Goal: Task Accomplishment & Management: Use online tool/utility

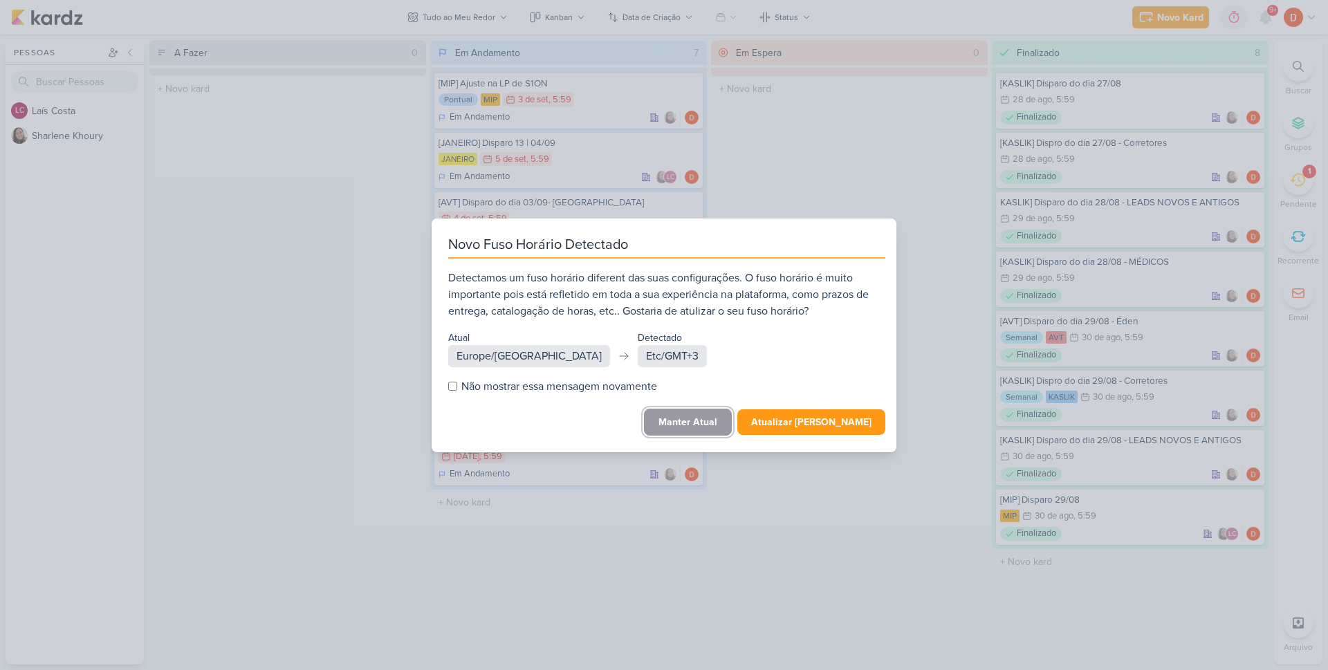
click at [704, 416] on button "Manter Atual" at bounding box center [688, 422] width 88 height 27
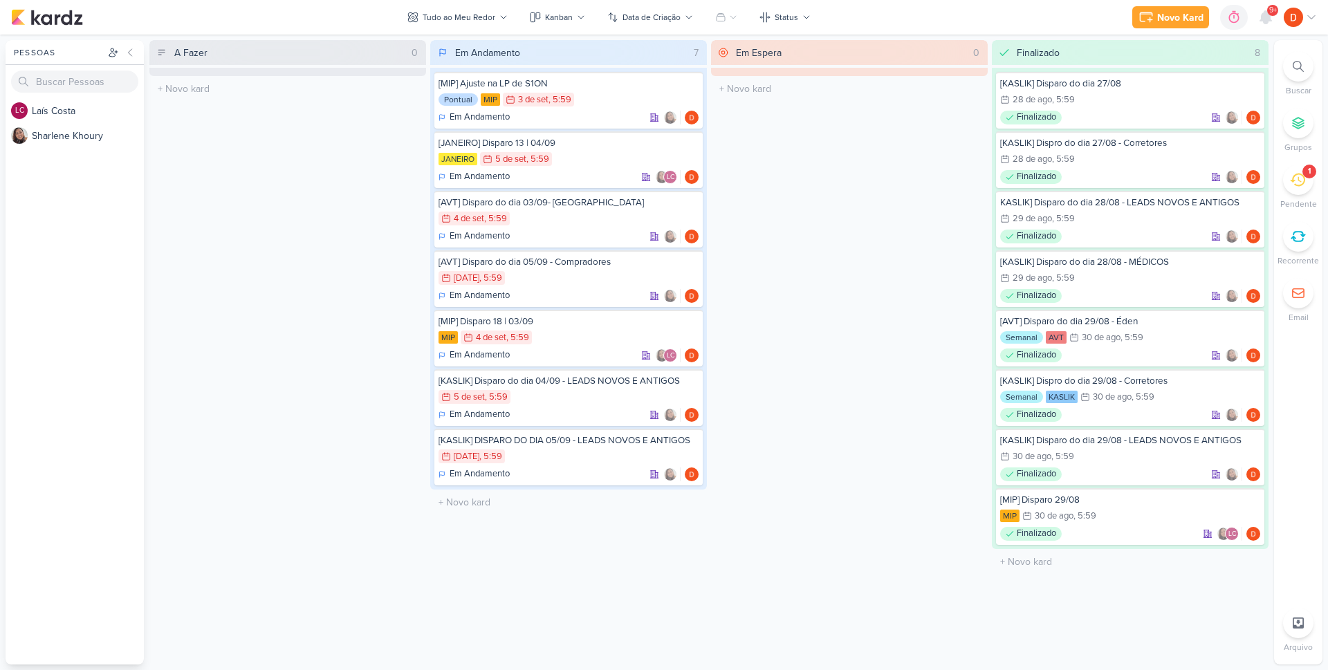
click at [1301, 181] on icon at bounding box center [1297, 180] width 15 height 13
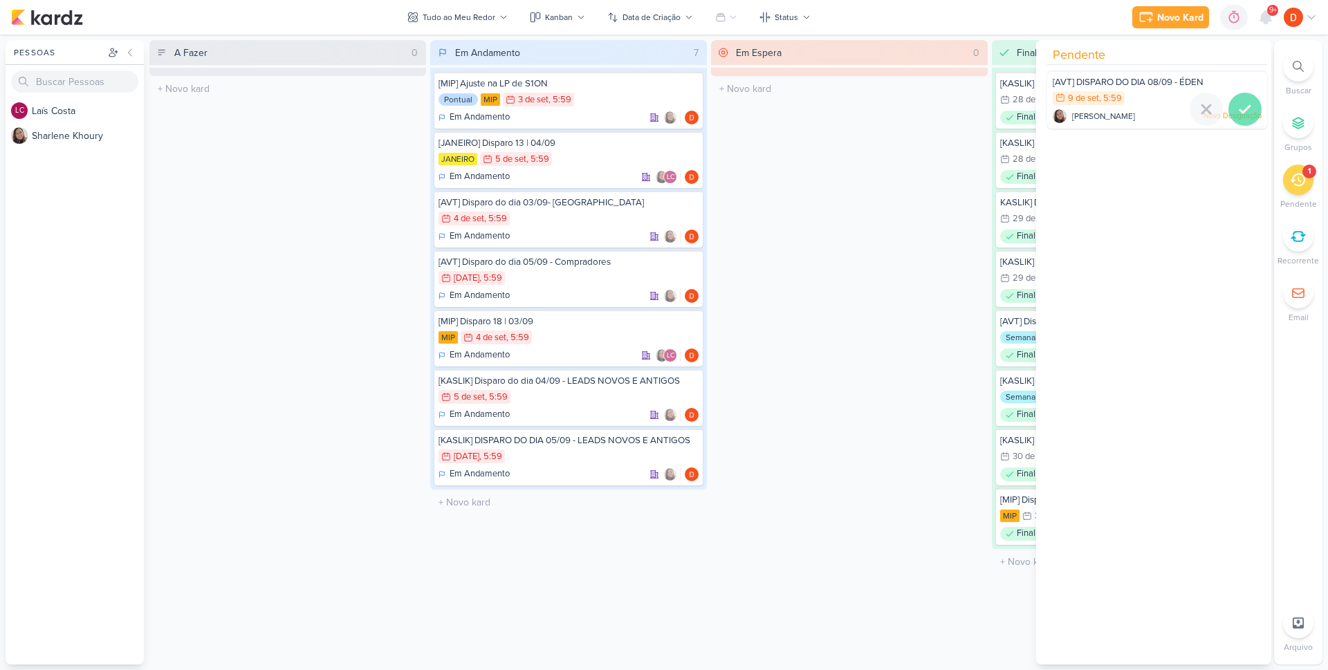
click at [1237, 110] on icon at bounding box center [1245, 109] width 17 height 17
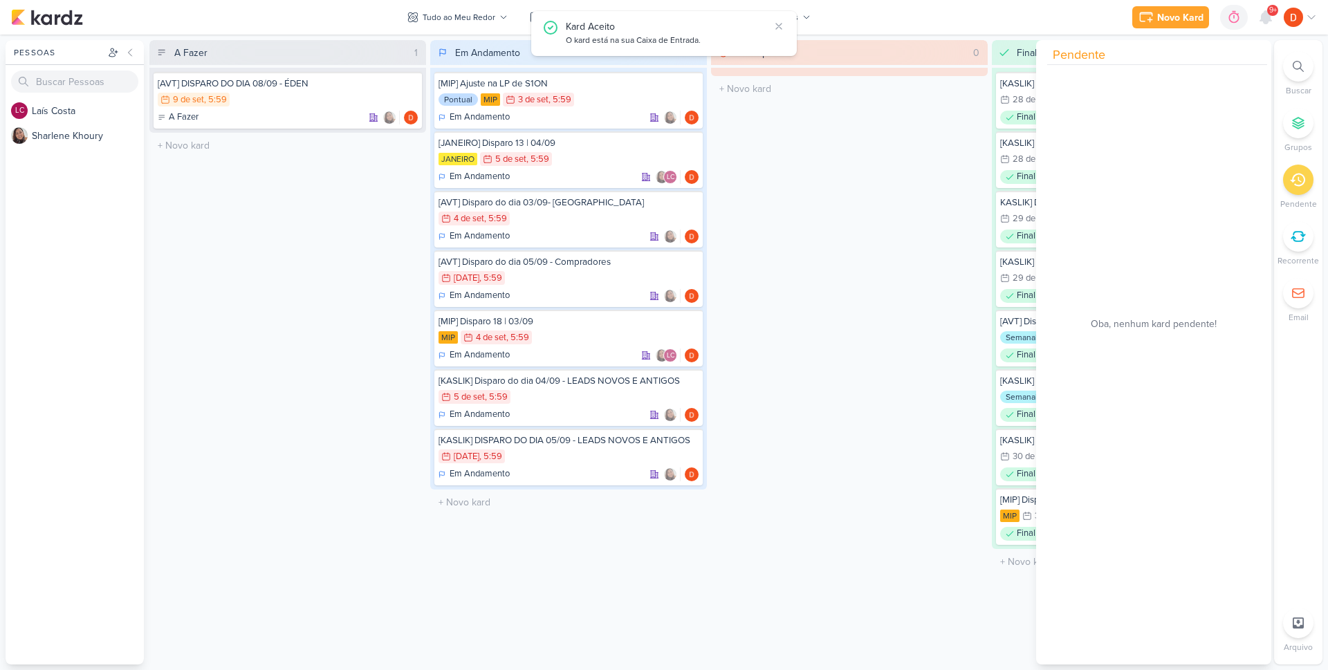
click at [860, 149] on div "Em Espera 0 O título do kard deve ter menos que 100 caracteres" at bounding box center [849, 352] width 277 height 625
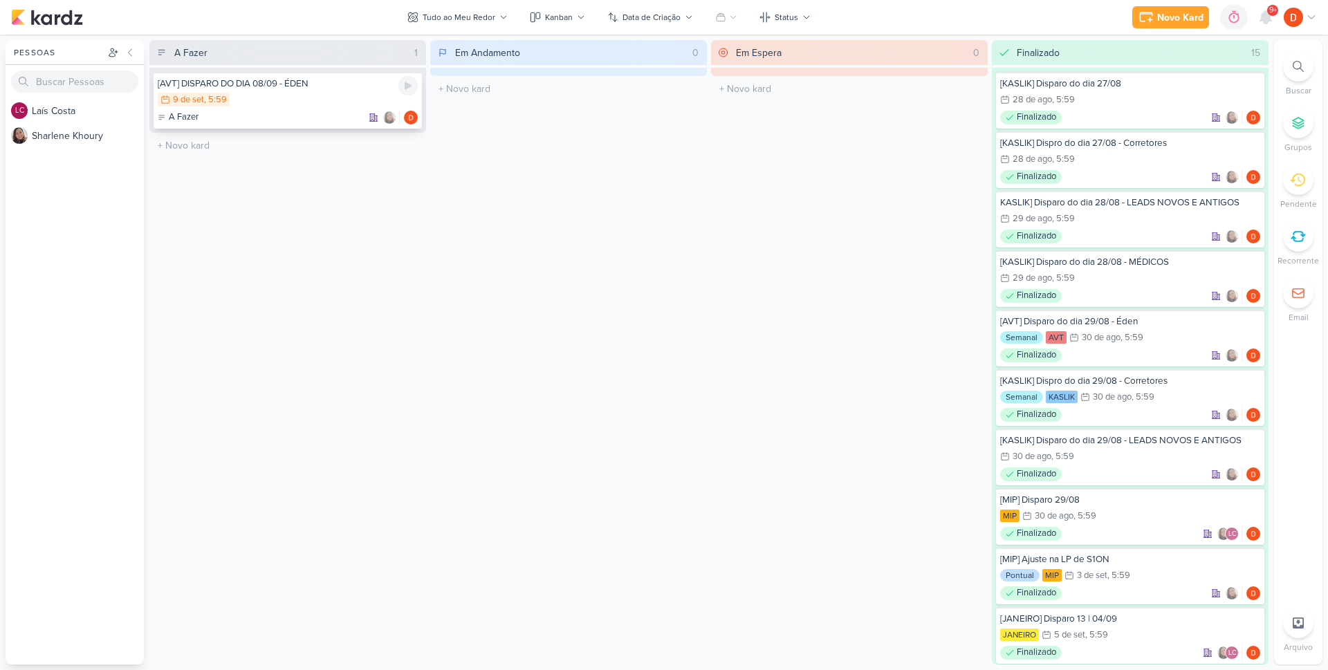
click at [276, 113] on div "A Fazer" at bounding box center [288, 118] width 260 height 14
click at [0, 0] on div at bounding box center [0, 0] width 0 height 0
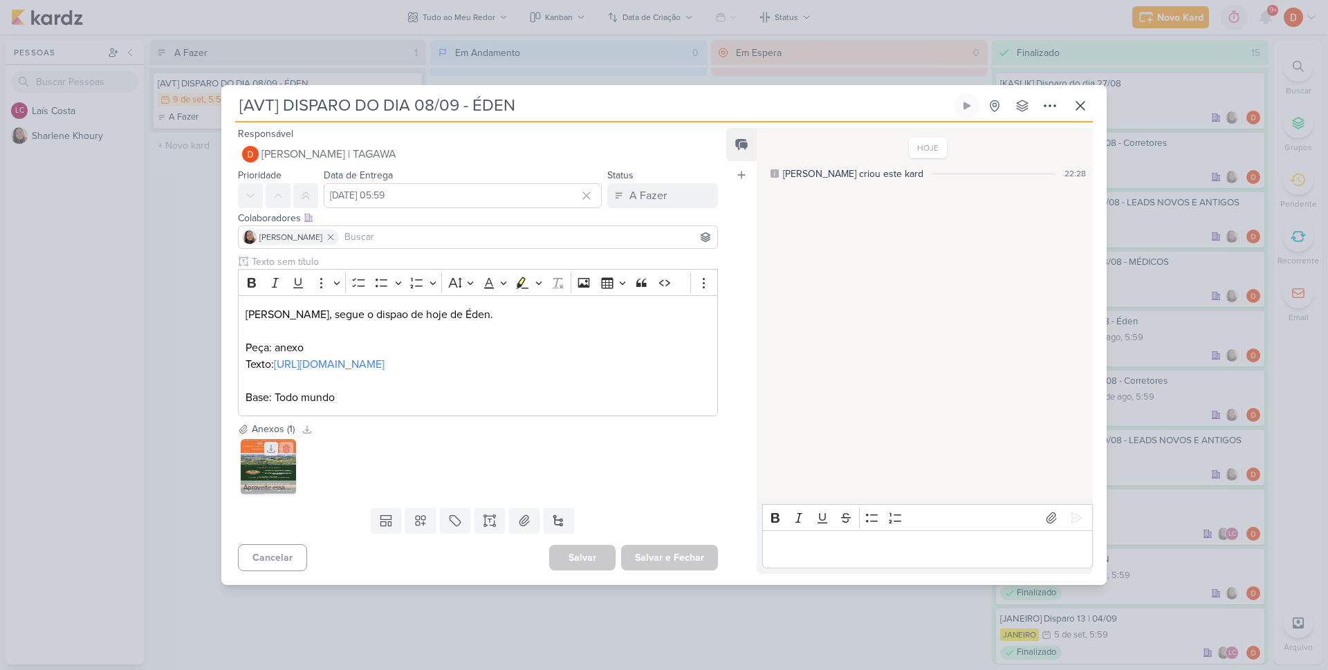
click at [270, 454] on icon at bounding box center [271, 449] width 10 height 10
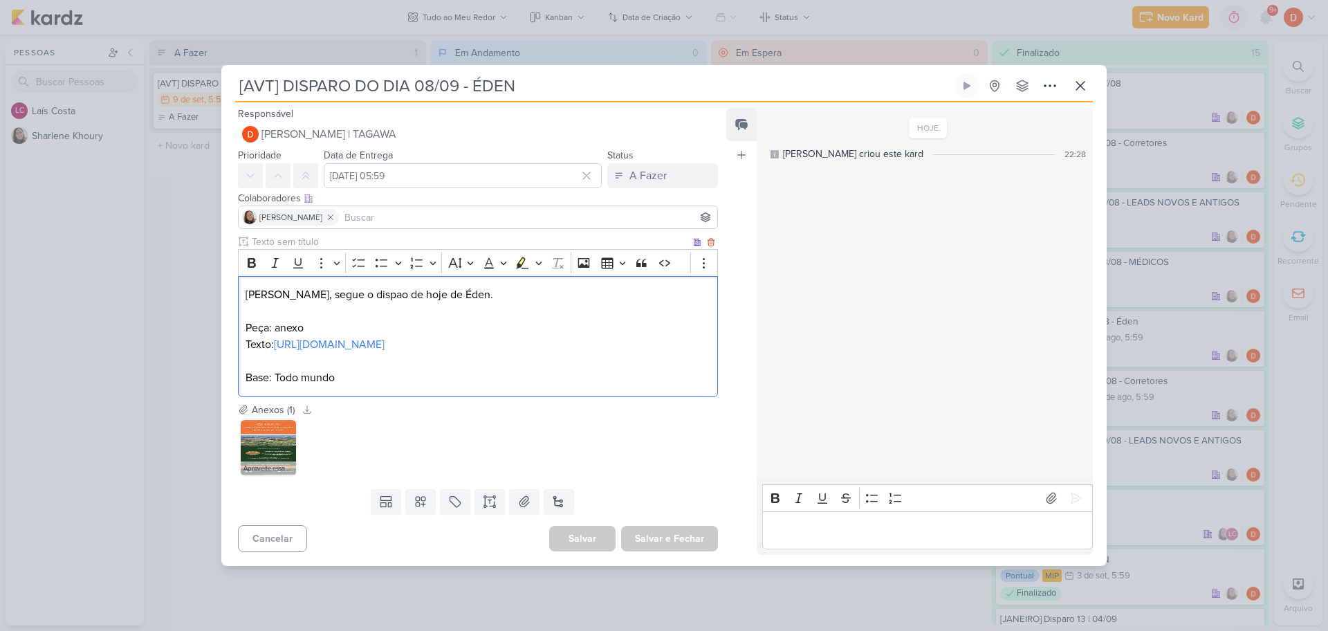
drag, startPoint x: 322, startPoint y: 346, endPoint x: 275, endPoint y: 338, distance: 48.4
click at [275, 338] on p "Texto: [URL][DOMAIN_NAME]" at bounding box center [478, 344] width 465 height 17
copy p "[URL][DOMAIN_NAME]"
